Goal: Transaction & Acquisition: Purchase product/service

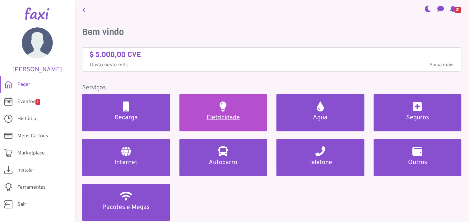
click at [222, 114] on h5 "Eletricidade" at bounding box center [223, 117] width 73 height 7
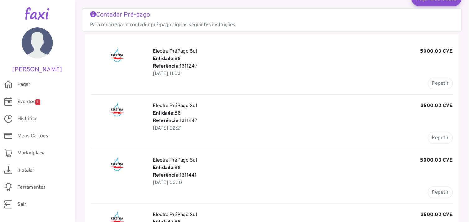
scroll to position [52, 0]
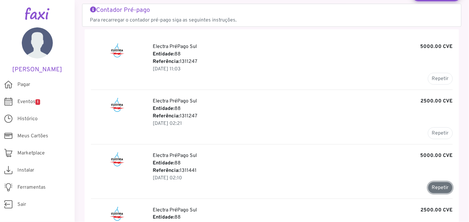
click at [434, 188] on button "Repetir" at bounding box center [440, 188] width 25 height 12
type input "*******"
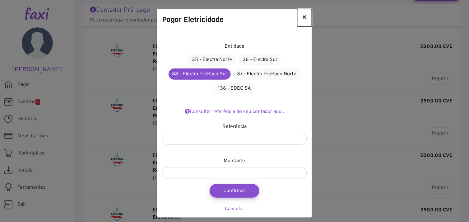
click at [303, 16] on button "×" at bounding box center [305, 17] width 15 height 17
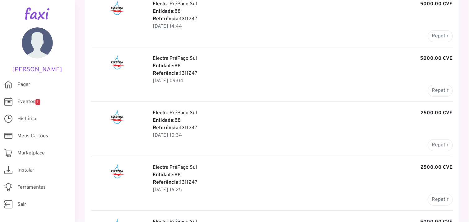
scroll to position [358, 0]
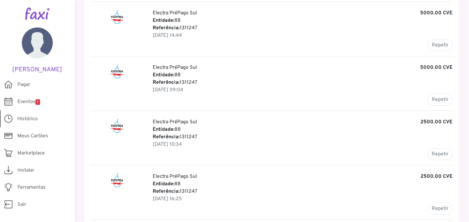
click at [27, 116] on span "Histórico" at bounding box center [27, 118] width 20 height 7
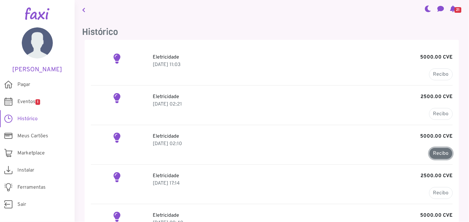
click at [436, 151] on link "Recibo" at bounding box center [442, 154] width 24 height 12
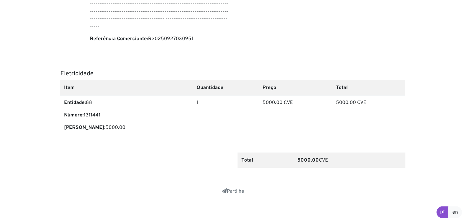
scroll to position [176, 0]
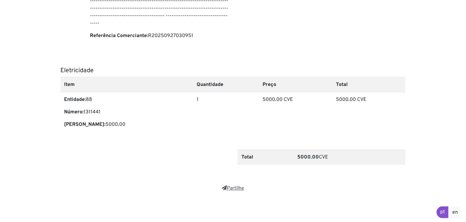
click at [235, 188] on link "Partilhe" at bounding box center [233, 188] width 22 height 6
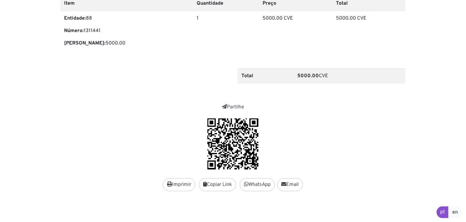
scroll to position [258, 0]
click at [253, 182] on link "WhatsApp" at bounding box center [257, 184] width 35 height 13
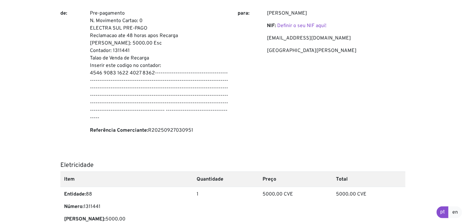
scroll to position [83, 0]
